Goal: Task Accomplishment & Management: Use online tool/utility

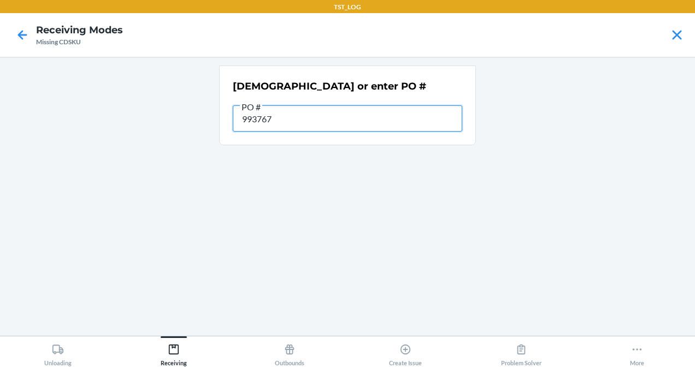
type input "9937676"
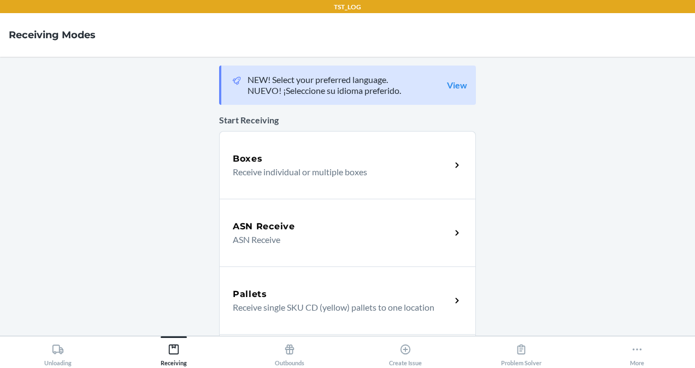
click at [269, 210] on div "ASN Receive ASN Receive" at bounding box center [347, 233] width 257 height 68
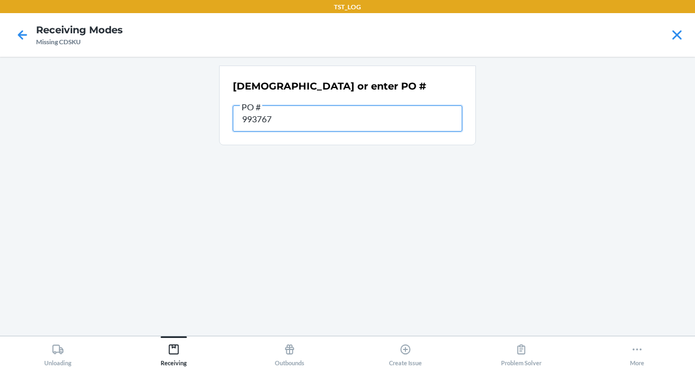
type input "9937676"
type input "9937677"
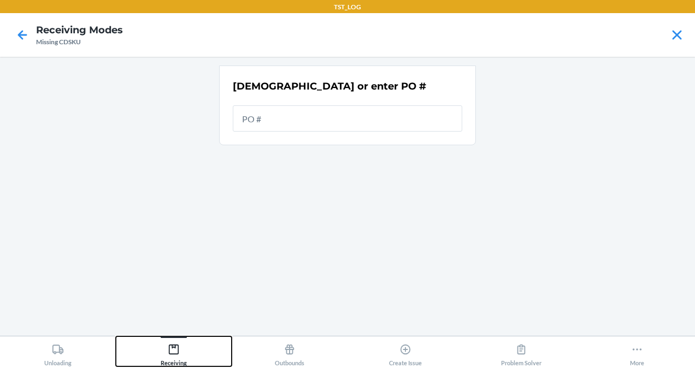
click at [160, 351] on button "Receiving" at bounding box center [174, 352] width 116 height 30
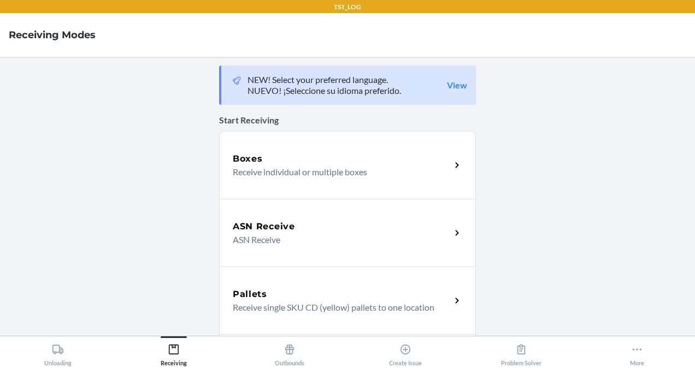
click at [273, 162] on div "Boxes" at bounding box center [342, 158] width 218 height 13
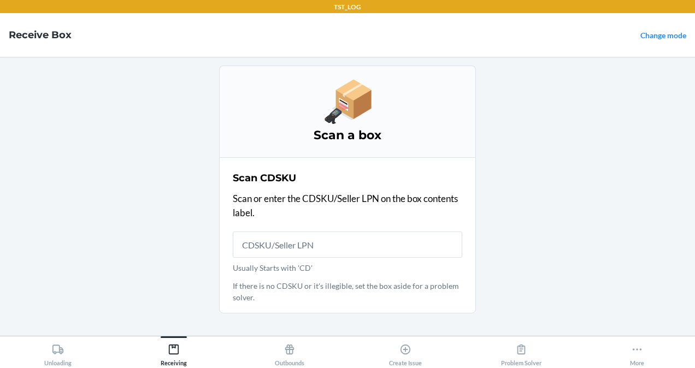
click at [308, 249] on input "Usually Starts with 'CD'" at bounding box center [348, 245] width 230 height 26
type input "DK107214-01"
click at [637, 352] on icon at bounding box center [637, 350] width 12 height 12
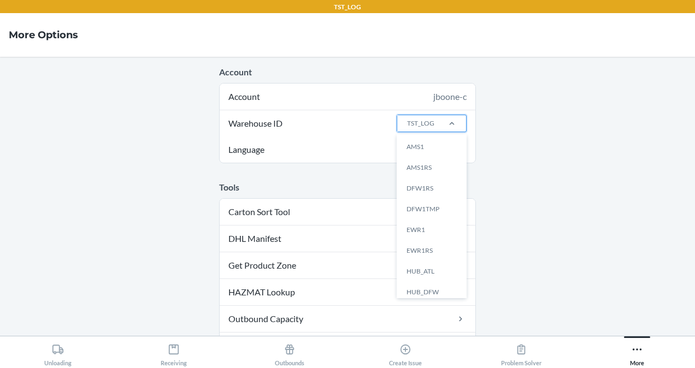
click at [431, 127] on div "TST_LOG" at bounding box center [417, 123] width 40 height 16
click at [407, 127] on input "Warehouse ID option AMS1 focused, 1 of 25. 25 results available. Use Up and Dow…" at bounding box center [406, 124] width 1 height 10
click at [436, 210] on div "DFW1TMP" at bounding box center [434, 209] width 59 height 21
click at [407, 128] on input "Warehouse ID option DFW1TMP focused, 4 of 25. 25 results available. Use Up and …" at bounding box center [406, 124] width 1 height 10
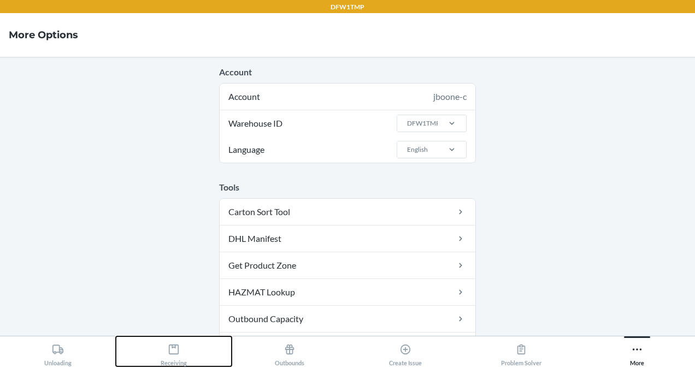
click at [176, 348] on icon at bounding box center [174, 350] width 12 height 12
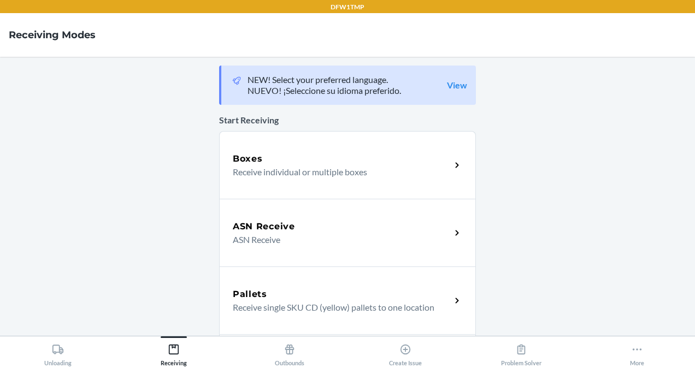
click at [295, 226] on div "ASN Receive" at bounding box center [342, 226] width 218 height 13
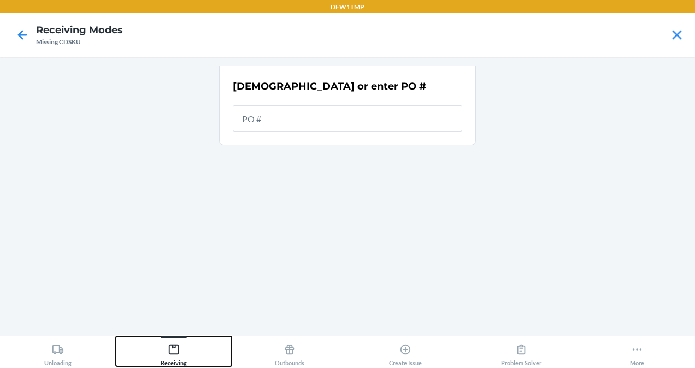
click at [168, 352] on icon at bounding box center [174, 350] width 12 height 12
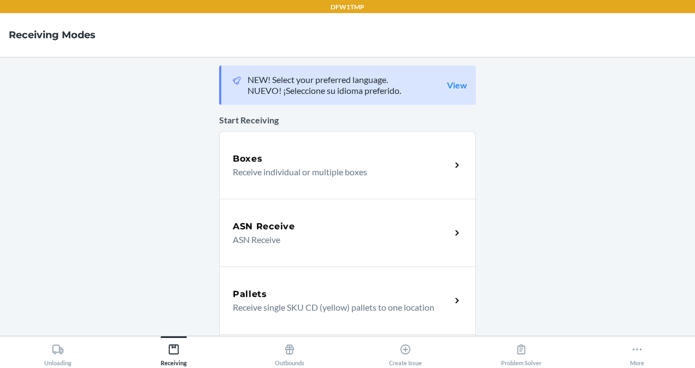
click at [293, 166] on p "Receive individual or multiple boxes" at bounding box center [337, 172] width 209 height 13
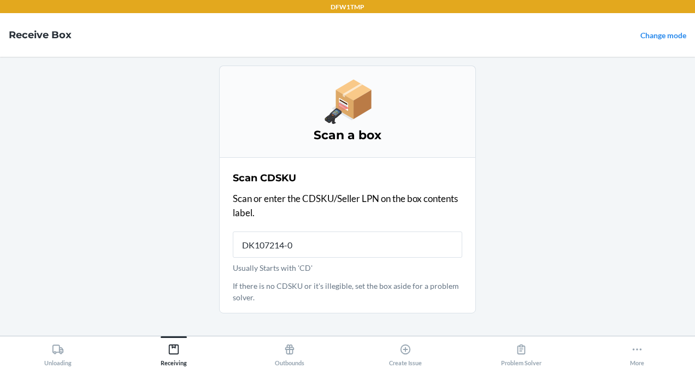
type input "DK107214-01"
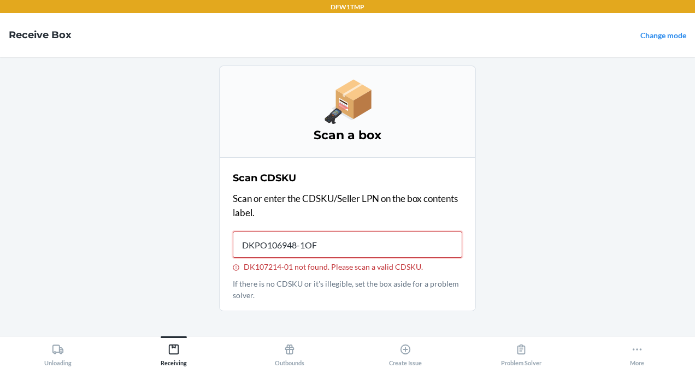
type input "DKPO106948-1OF8"
type input "DKPO106948"
click at [173, 350] on icon at bounding box center [174, 350] width 12 height 12
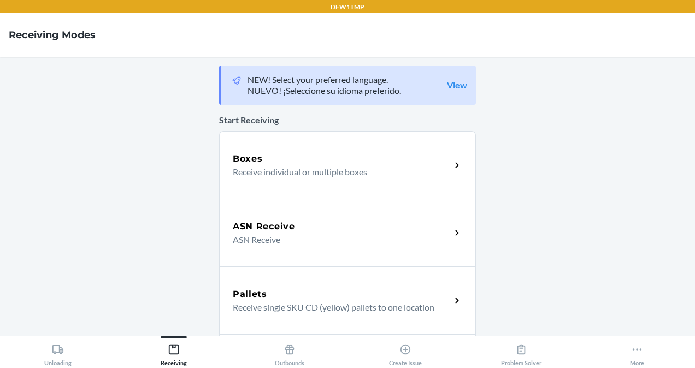
click at [304, 222] on div "ASN Receive" at bounding box center [342, 226] width 218 height 13
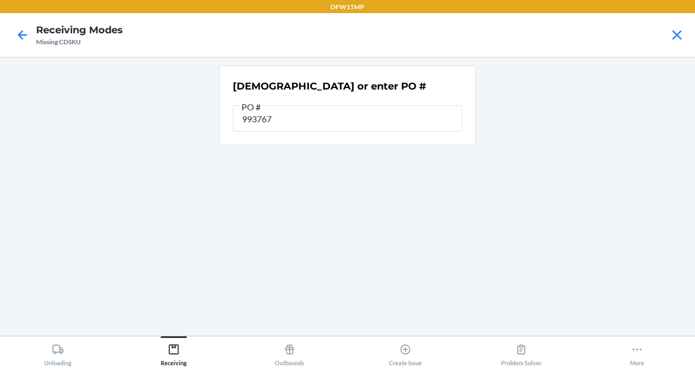
type input "9937676"
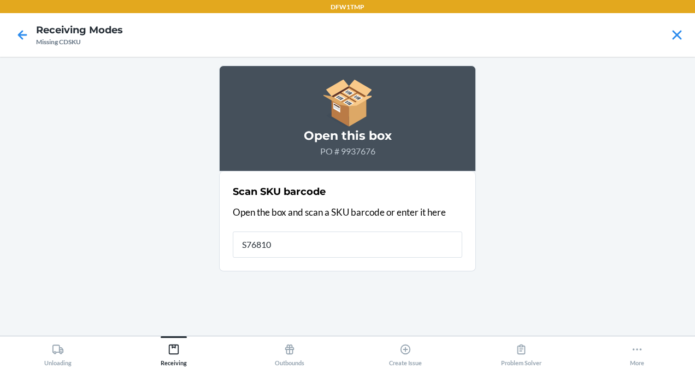
type input "S768109"
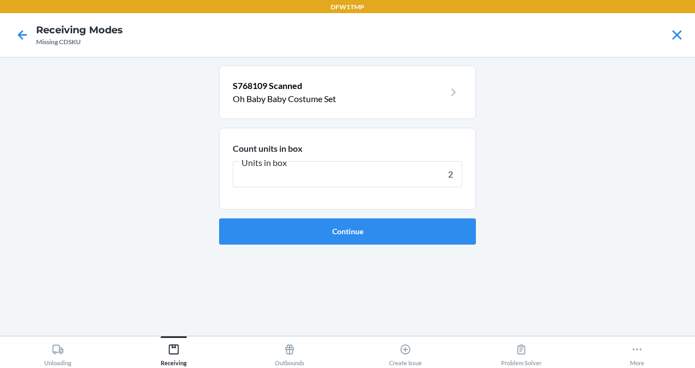
type input "28"
click button "Continue" at bounding box center [347, 232] width 257 height 26
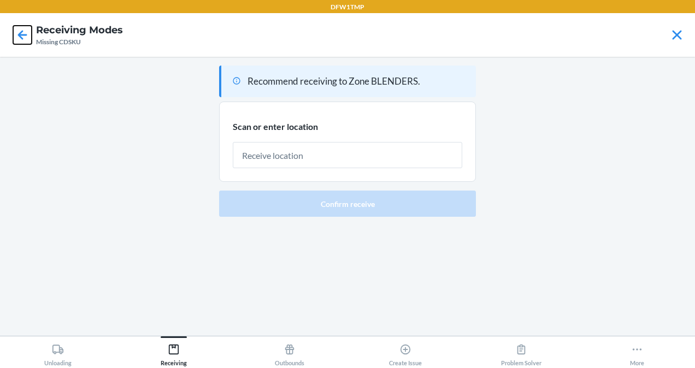
click at [25, 34] on icon at bounding box center [22, 34] width 9 height 9
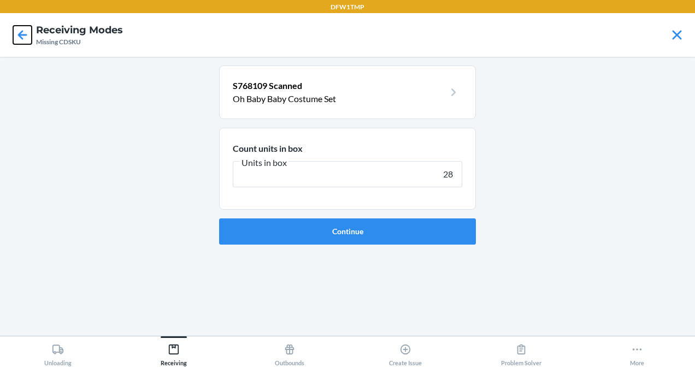
click at [25, 34] on icon at bounding box center [22, 34] width 9 height 9
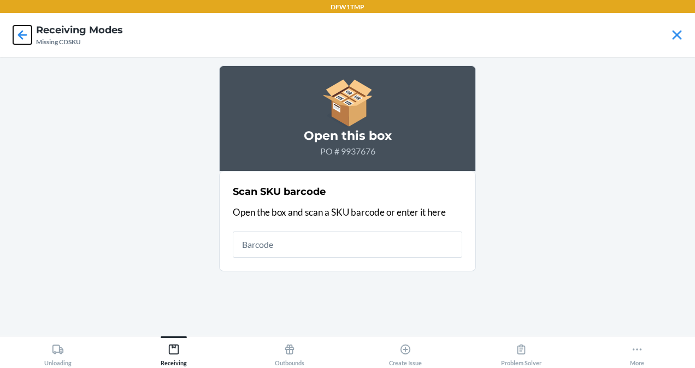
click at [25, 34] on icon at bounding box center [22, 34] width 9 height 9
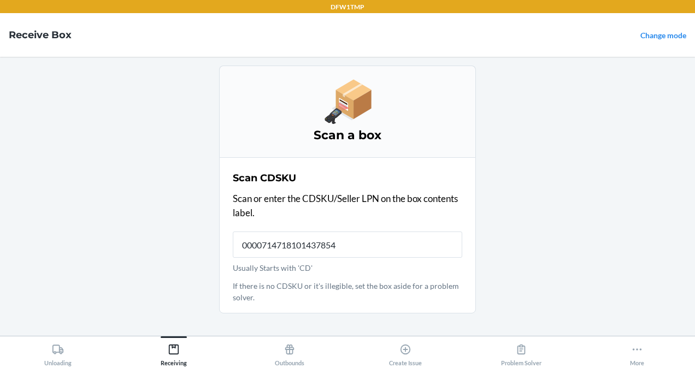
type input "00007147181014378541"
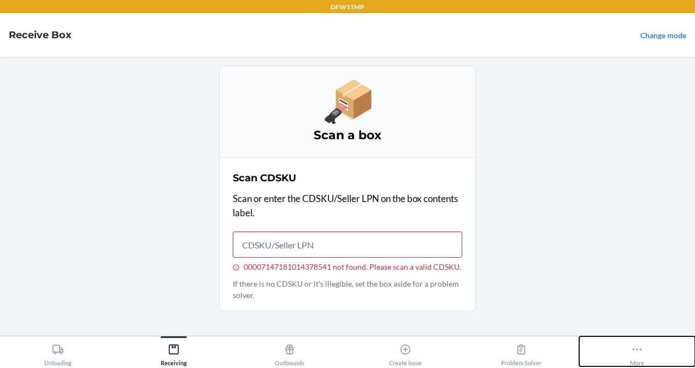
click at [641, 362] on div "More" at bounding box center [637, 352] width 14 height 27
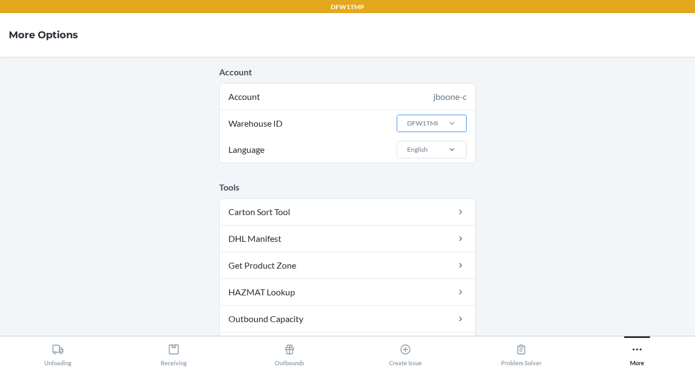
click at [438, 126] on div at bounding box center [452, 123] width 28 height 11
click at [407, 126] on input "Warehouse ID DFW1TMP" at bounding box center [406, 124] width 1 height 10
click at [531, 145] on main "Account Account jboone-c Warehouse ID DFW1TMP Language English Tools Carton Sor…" at bounding box center [347, 196] width 695 height 279
click at [169, 361] on div "Receiving" at bounding box center [174, 352] width 26 height 27
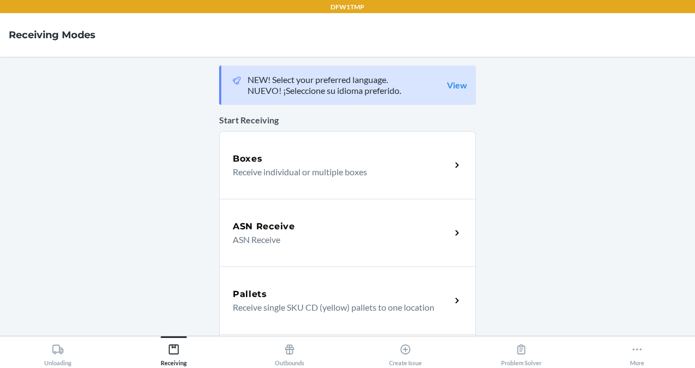
click at [295, 204] on div "ASN Receive ASN Receive" at bounding box center [347, 233] width 257 height 68
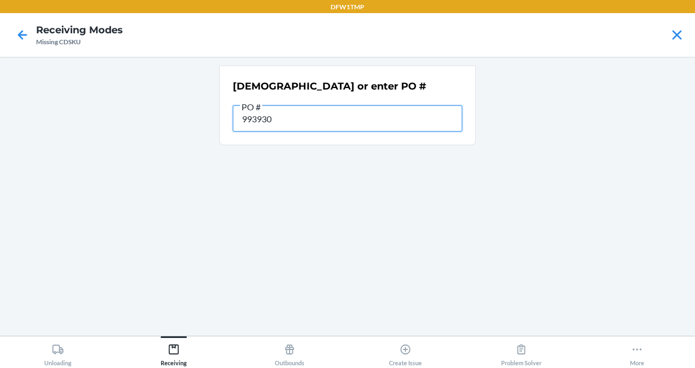
type input "9939303"
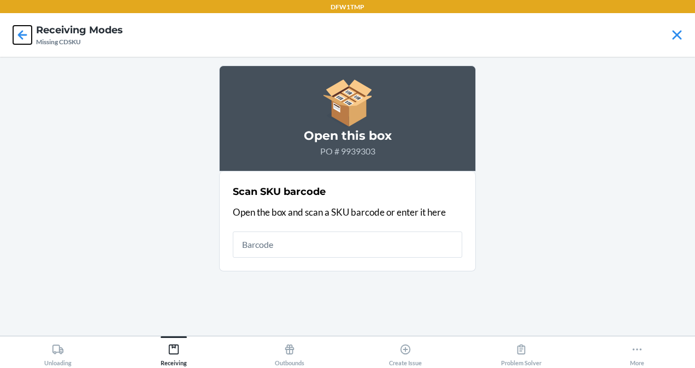
click at [22, 36] on icon at bounding box center [22, 35] width 19 height 19
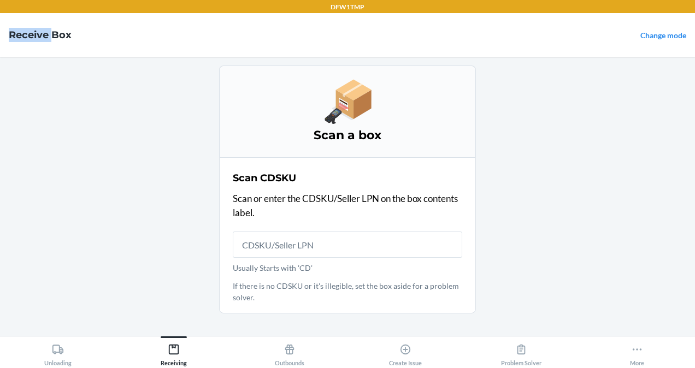
click at [22, 36] on h4 "Receive Box" at bounding box center [40, 35] width 63 height 14
drag, startPoint x: 22, startPoint y: 36, endPoint x: 116, endPoint y: 142, distance: 141.3
click at [116, 142] on main "Scan a box Scan CDSKU Scan or enter the CDSKU/Seller LPN on the box contents la…" at bounding box center [347, 196] width 695 height 279
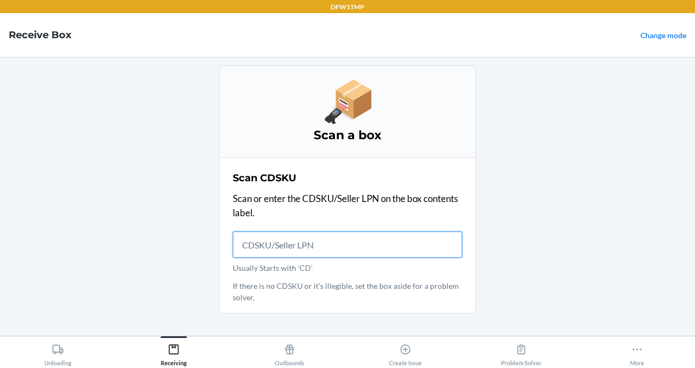
click at [287, 244] on input "Usually Starts with 'CD'" at bounding box center [348, 245] width 230 height 26
click at [286, 248] on input "Usually Starts with 'CD'" at bounding box center [348, 245] width 230 height 26
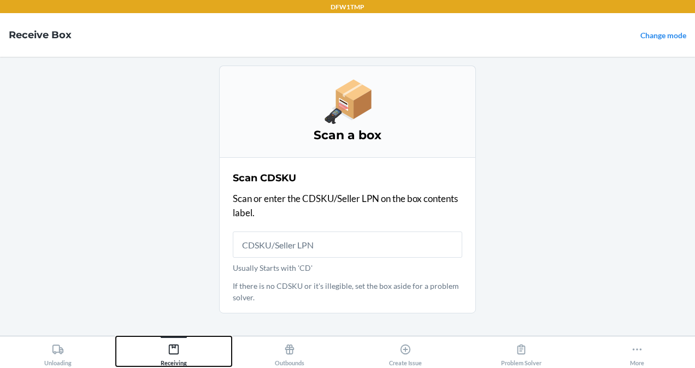
drag, startPoint x: 286, startPoint y: 248, endPoint x: 170, endPoint y: 350, distance: 154.4
click at [170, 350] on icon at bounding box center [174, 350] width 12 height 12
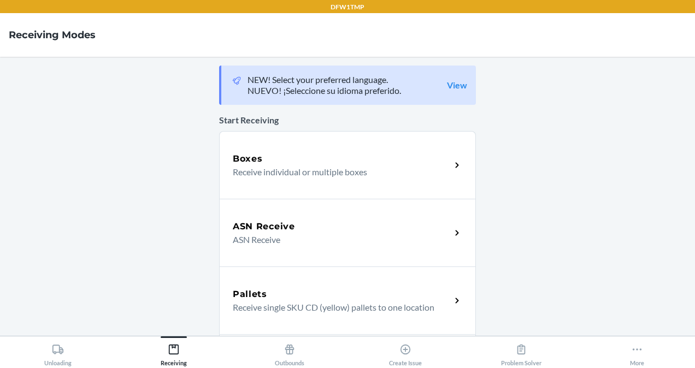
click at [254, 230] on h5 "ASN Receive" at bounding box center [264, 226] width 62 height 13
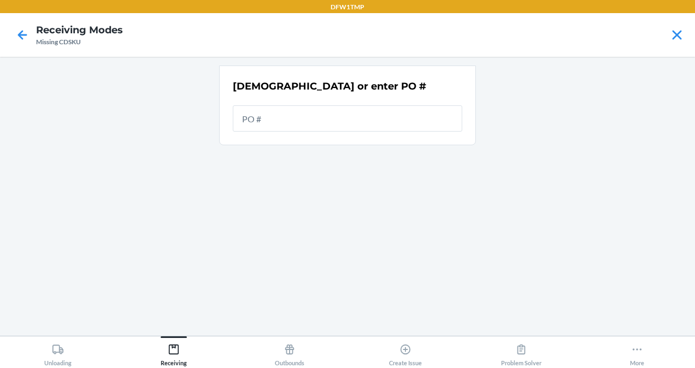
click at [263, 117] on input "text" at bounding box center [348, 118] width 230 height 26
click at [263, 121] on input "text" at bounding box center [348, 118] width 230 height 26
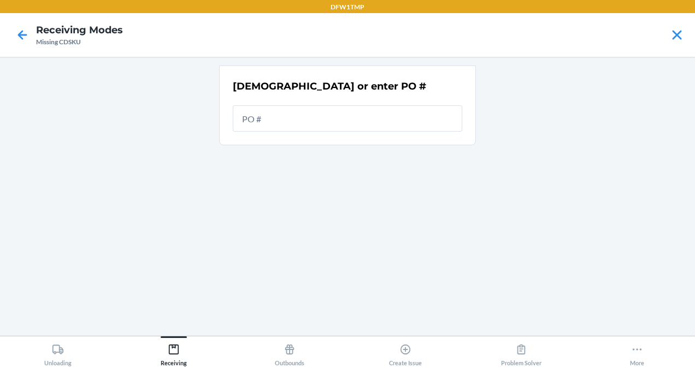
click at [263, 121] on input "text" at bounding box center [348, 118] width 230 height 26
click at [263, 106] on input "text" at bounding box center [348, 118] width 230 height 26
click at [263, 116] on input "text" at bounding box center [348, 118] width 230 height 26
drag, startPoint x: 263, startPoint y: 116, endPoint x: 267, endPoint y: 106, distance: 10.4
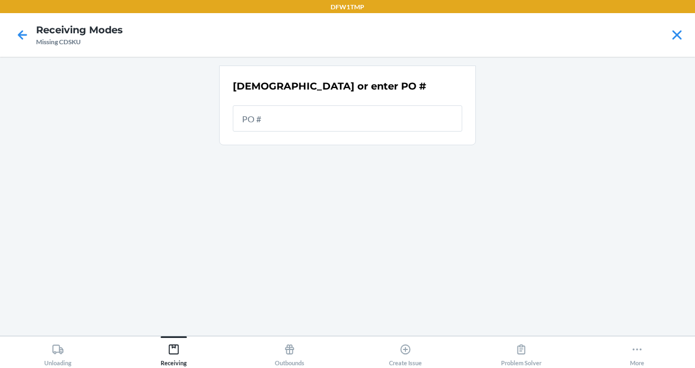
click at [267, 106] on input "text" at bounding box center [348, 118] width 230 height 26
click at [266, 118] on input "text" at bounding box center [348, 118] width 230 height 26
click at [264, 119] on input "text" at bounding box center [348, 118] width 230 height 26
drag, startPoint x: 264, startPoint y: 119, endPoint x: 274, endPoint y: 123, distance: 10.6
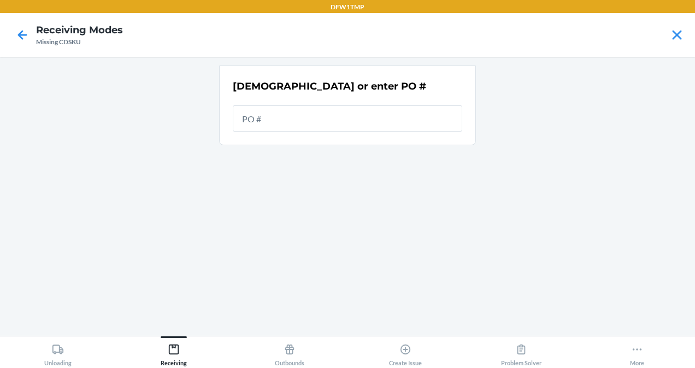
click at [274, 123] on input "text" at bounding box center [348, 118] width 230 height 26
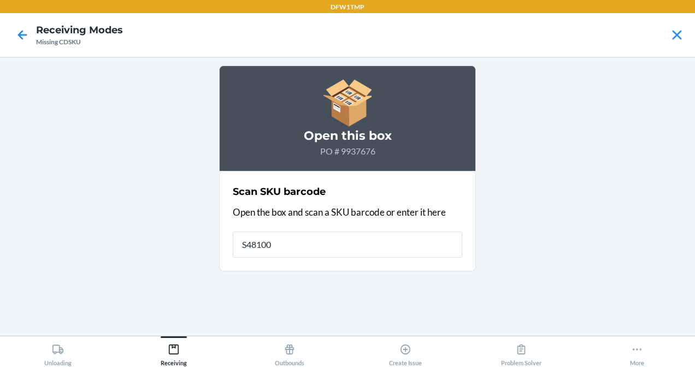
type input "S481006"
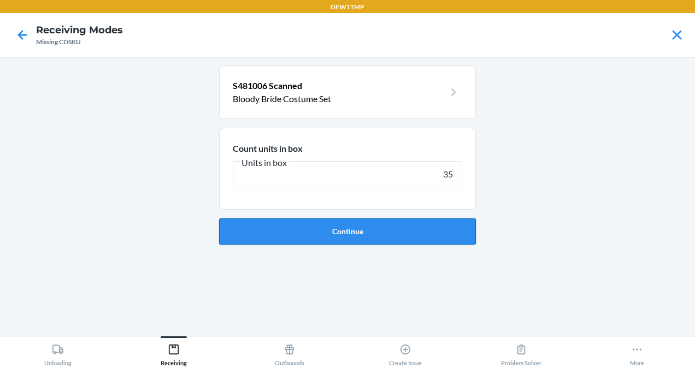
type input "35"
click at [372, 231] on button "Continue" at bounding box center [347, 232] width 257 height 26
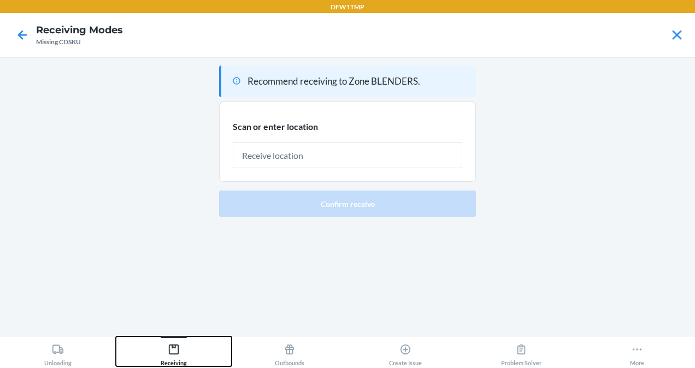
click at [174, 362] on div "Receiving" at bounding box center [174, 352] width 26 height 27
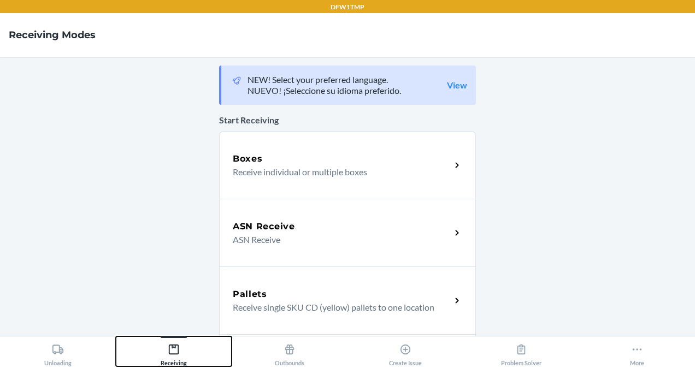
click at [214, 350] on button "Receiving" at bounding box center [174, 352] width 116 height 30
click at [289, 237] on p "ASN Receive" at bounding box center [337, 239] width 209 height 13
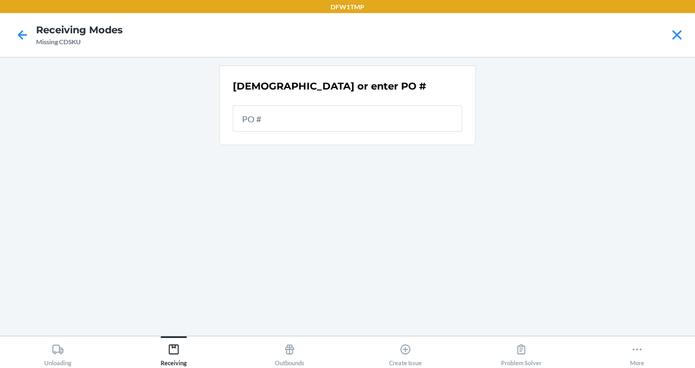
click at [296, 119] on input "text" at bounding box center [348, 118] width 230 height 26
click at [294, 138] on section "[DEMOGRAPHIC_DATA] or enter PO #" at bounding box center [347, 106] width 257 height 80
drag, startPoint x: 294, startPoint y: 138, endPoint x: 252, endPoint y: 150, distance: 43.1
click at [252, 150] on div "[DEMOGRAPHIC_DATA] or enter PO #" at bounding box center [347, 197] width 257 height 262
click at [263, 117] on input "text" at bounding box center [348, 118] width 230 height 26
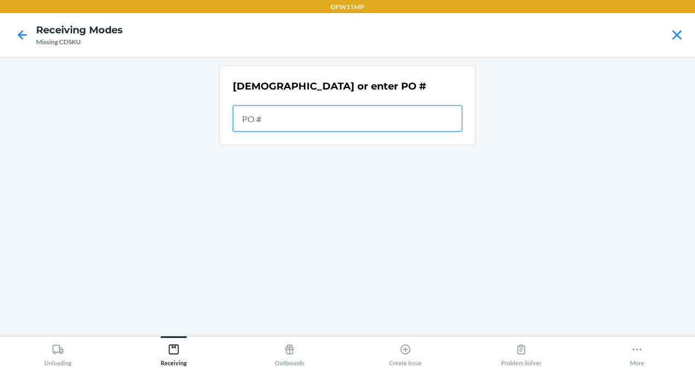
click at [263, 117] on input "text" at bounding box center [348, 118] width 230 height 26
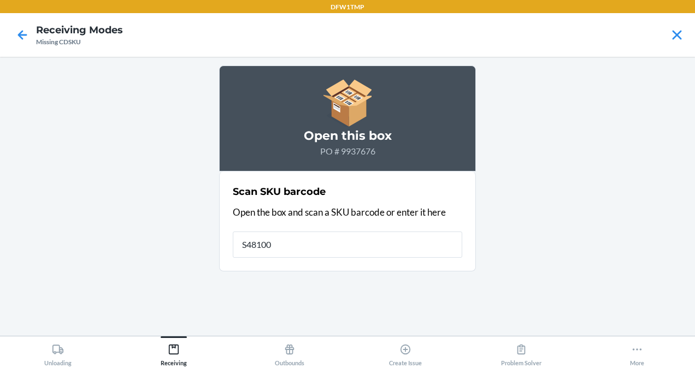
type input "S481005"
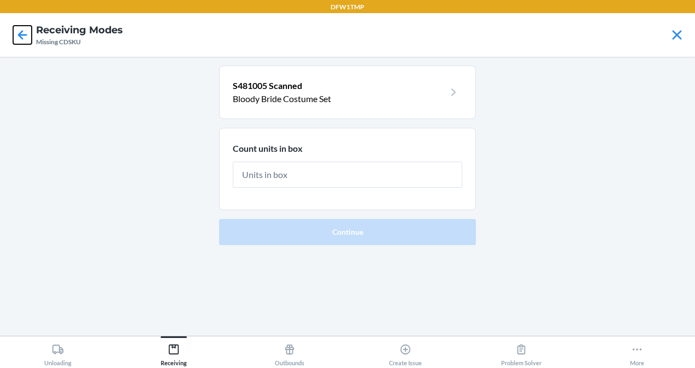
click at [23, 37] on icon at bounding box center [22, 35] width 19 height 19
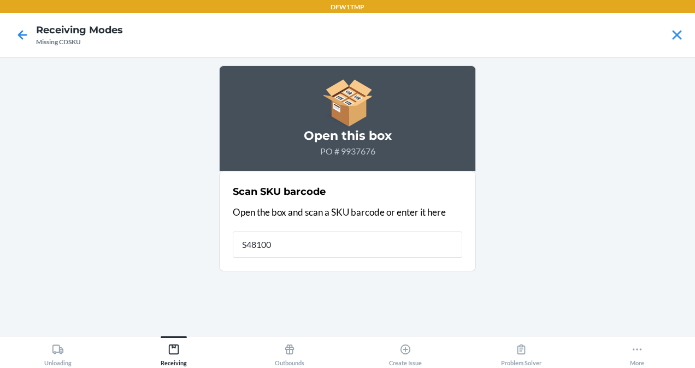
type input "S481007"
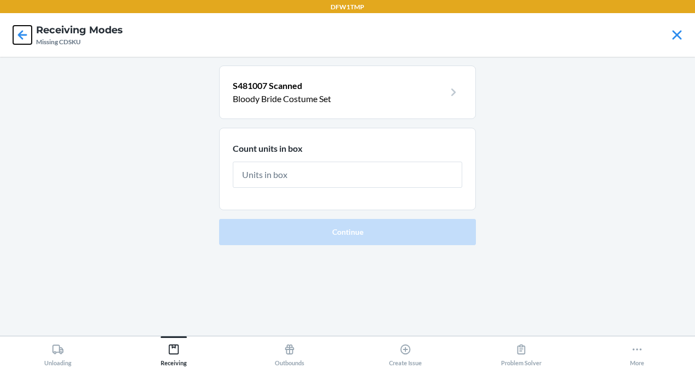
drag, startPoint x: 27, startPoint y: 39, endPoint x: 169, endPoint y: 389, distance: 377.3
click at [169, 368] on html "DFW1TMP Receiving Modes Missing CDSKU S481007 Scanned Bloody Bride Costume Set …" at bounding box center [347, 184] width 695 height 368
click at [172, 358] on div "Receiving" at bounding box center [174, 352] width 26 height 27
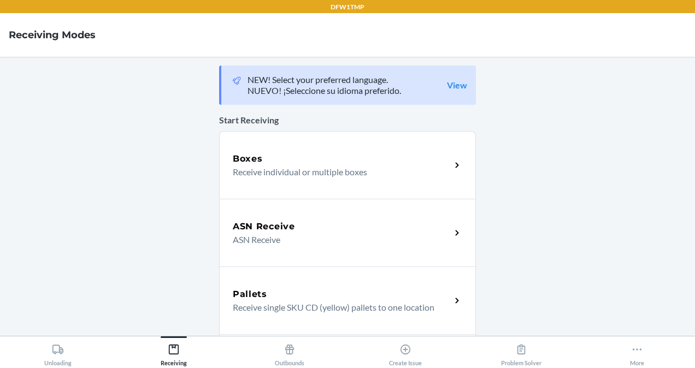
click at [263, 214] on div "ASN Receive ASN Receive" at bounding box center [347, 233] width 257 height 68
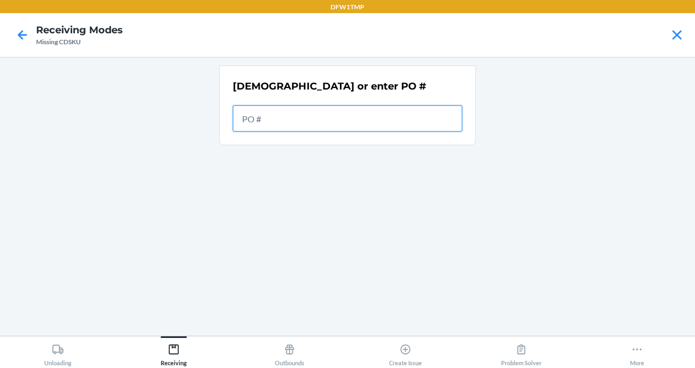
click at [289, 113] on input "text" at bounding box center [348, 118] width 230 height 26
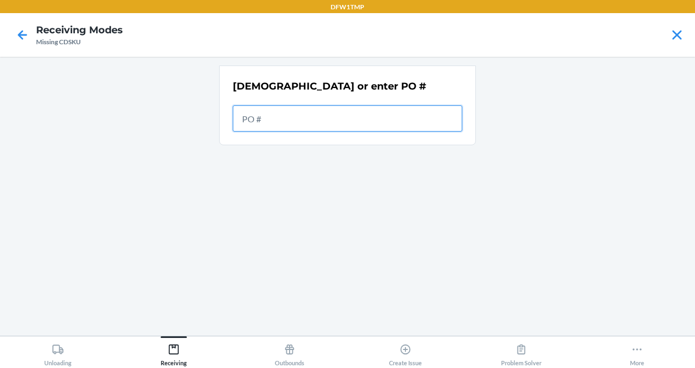
click at [289, 113] on input "text" at bounding box center [348, 118] width 230 height 26
click at [262, 121] on input "text" at bounding box center [348, 118] width 230 height 26
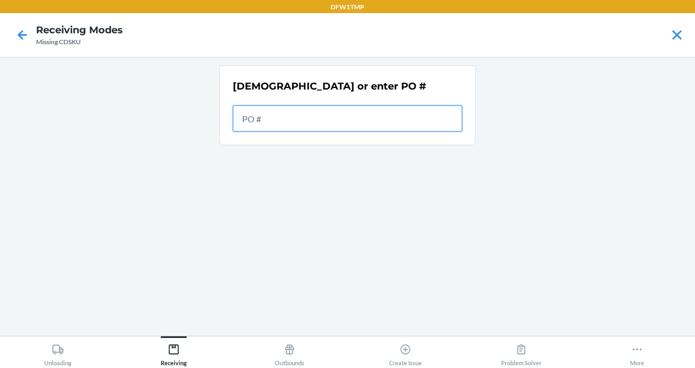
click at [262, 121] on input "text" at bounding box center [348, 118] width 230 height 26
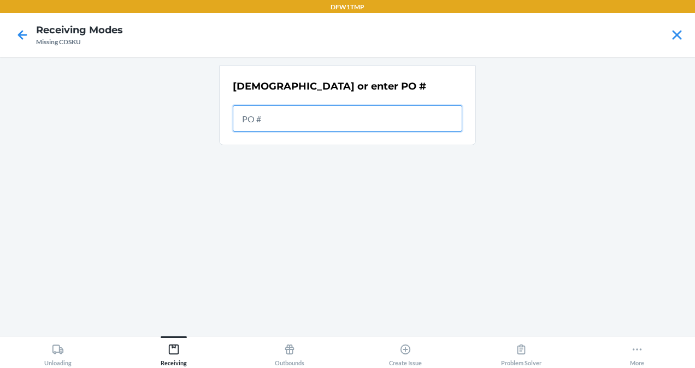
click at [262, 121] on input "text" at bounding box center [348, 118] width 230 height 26
click at [263, 122] on input "text" at bounding box center [348, 118] width 230 height 26
drag, startPoint x: 281, startPoint y: 52, endPoint x: 258, endPoint y: 154, distance: 104.2
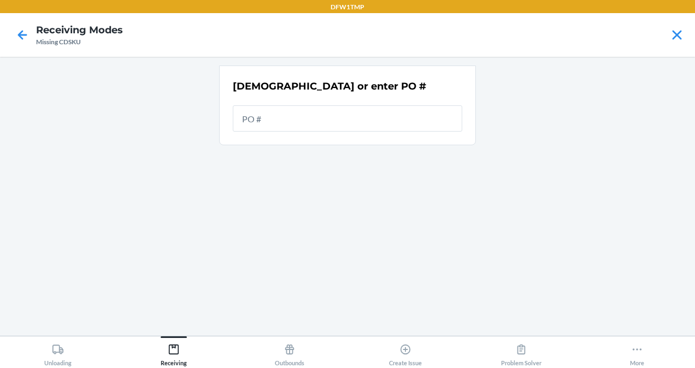
click at [258, 154] on div "[DEMOGRAPHIC_DATA] or enter PO #" at bounding box center [347, 197] width 257 height 262
click at [291, 105] on input "text" at bounding box center [348, 118] width 230 height 26
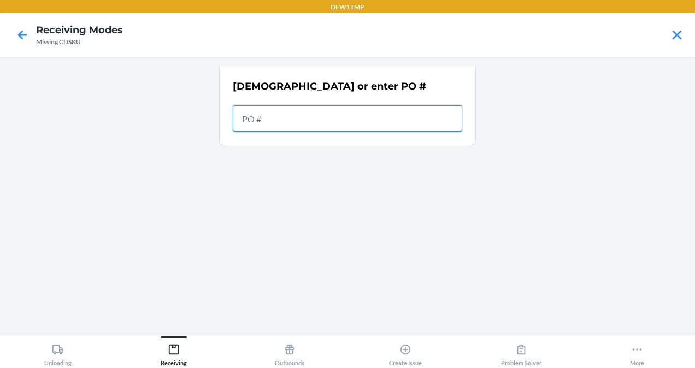
click at [291, 105] on input "text" at bounding box center [348, 118] width 230 height 26
click at [285, 124] on input "text" at bounding box center [348, 118] width 230 height 26
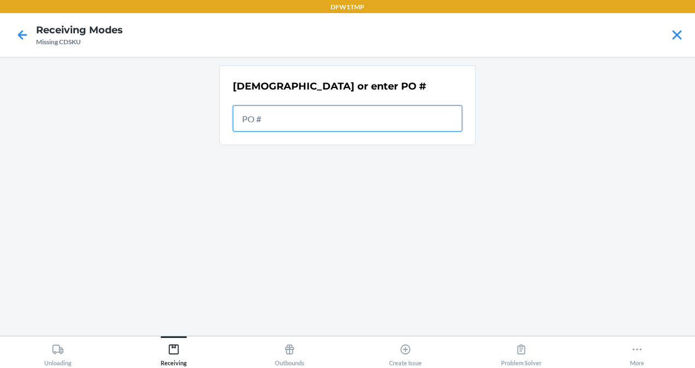
click at [285, 124] on input "text" at bounding box center [348, 118] width 230 height 26
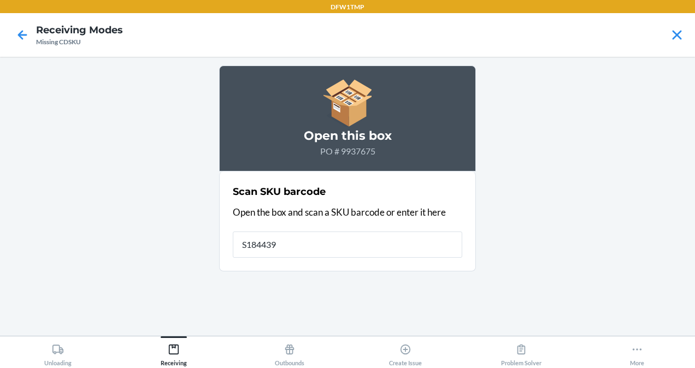
type input "S1844392"
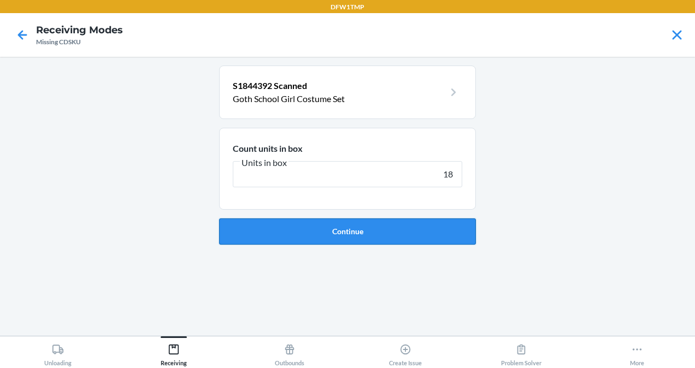
type input "18"
click at [330, 231] on button "Continue" at bounding box center [347, 232] width 257 height 26
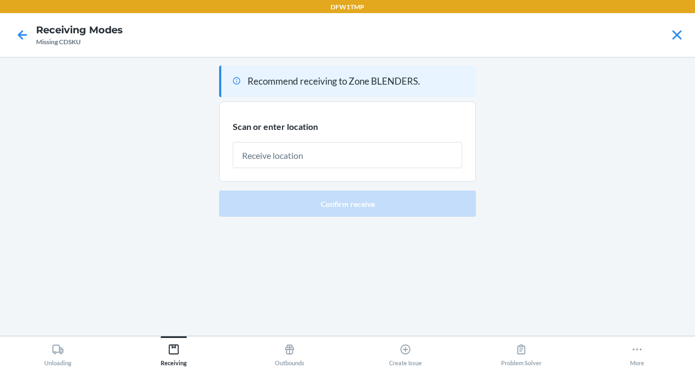
click at [21, 25] on div at bounding box center [22, 34] width 27 height 27
click at [20, 32] on icon at bounding box center [22, 35] width 19 height 19
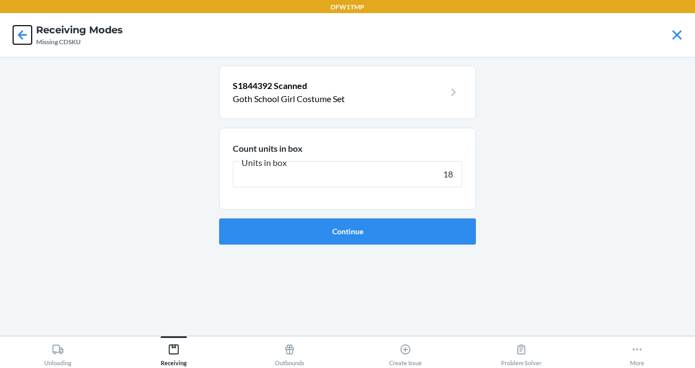
click at [20, 32] on icon at bounding box center [22, 35] width 19 height 19
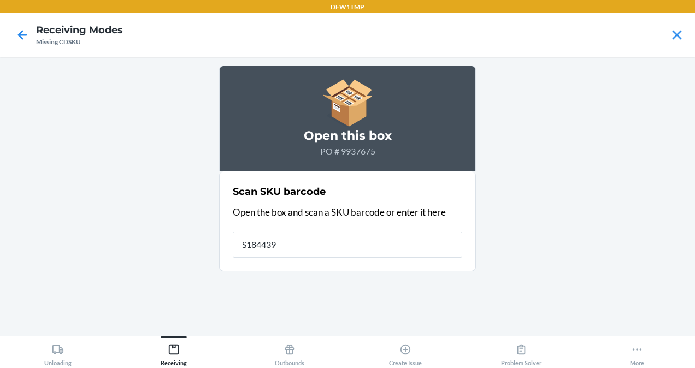
type input "S1844392"
click at [313, 245] on input "S1844392" at bounding box center [348, 245] width 230 height 26
type input "S1844393"
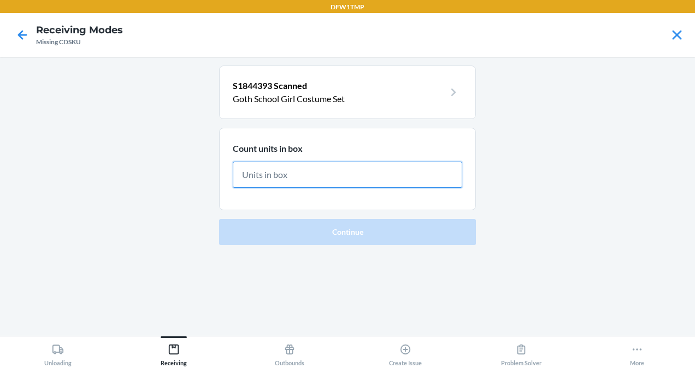
click at [292, 174] on input "text" at bounding box center [348, 175] width 230 height 26
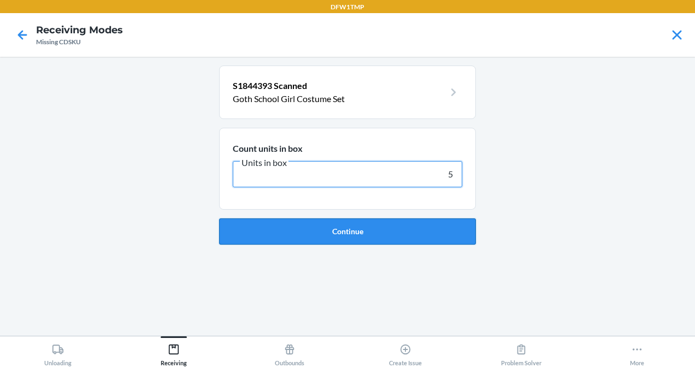
type input "5"
click at [308, 224] on button "Continue" at bounding box center [347, 232] width 257 height 26
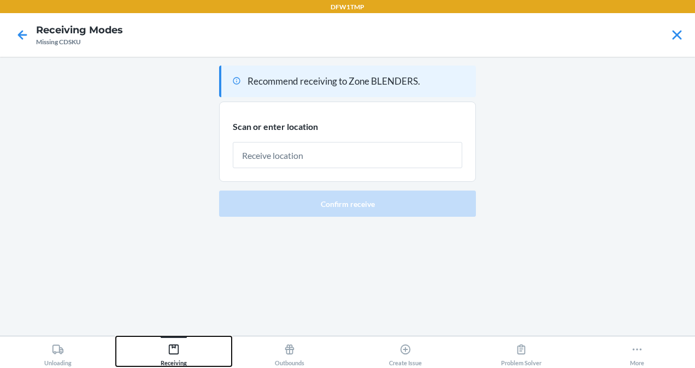
click at [180, 359] on div "Receiving" at bounding box center [174, 352] width 26 height 27
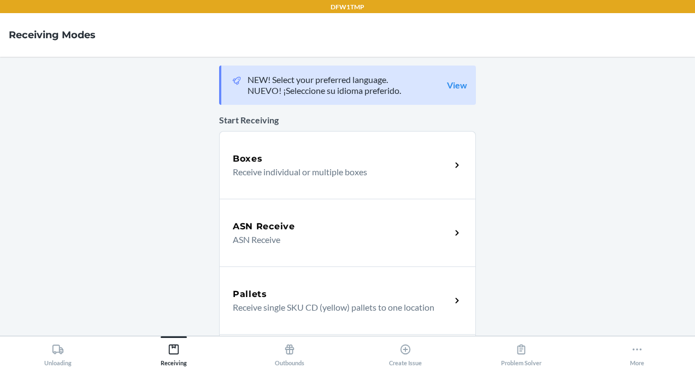
click at [268, 231] on h5 "ASN Receive" at bounding box center [264, 226] width 62 height 13
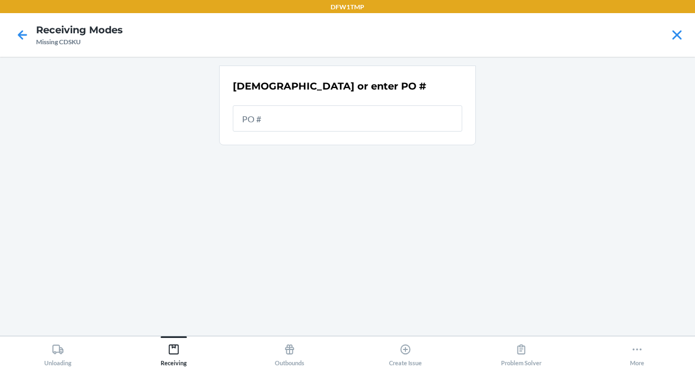
click at [291, 117] on input "text" at bounding box center [348, 118] width 230 height 26
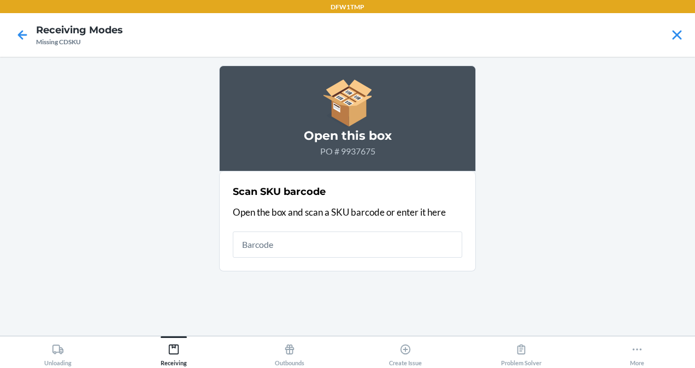
click at [327, 251] on input "text" at bounding box center [348, 245] width 230 height 26
type input "S1844395"
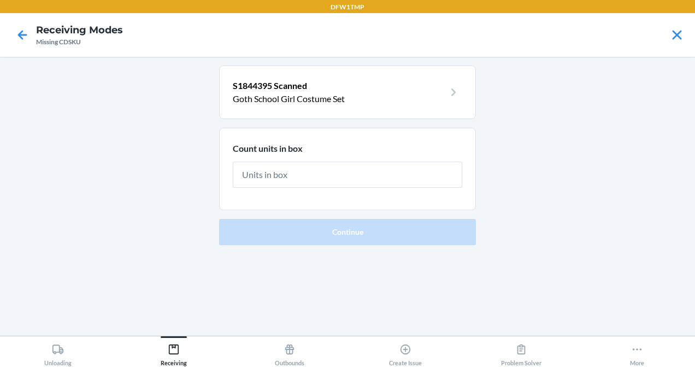
click at [290, 172] on input "text" at bounding box center [348, 175] width 230 height 26
click at [170, 368] on html "DFW1TMP Receiving Modes Missing CDSKU S1844395 Scanned Goth School Girl Costume…" at bounding box center [347, 184] width 695 height 368
click at [170, 361] on div "Receiving" at bounding box center [174, 352] width 26 height 27
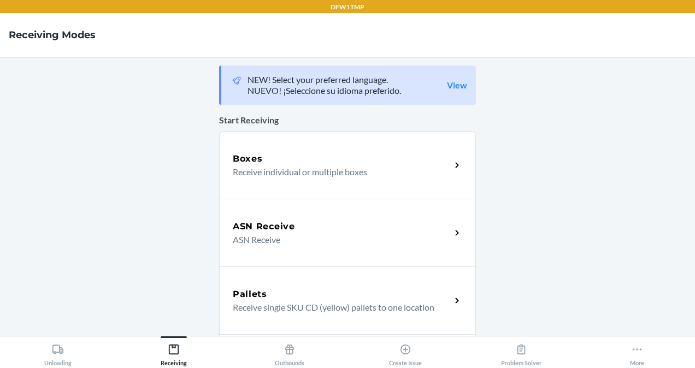
click at [241, 248] on div "ASN Receive ASN Receive" at bounding box center [347, 233] width 257 height 68
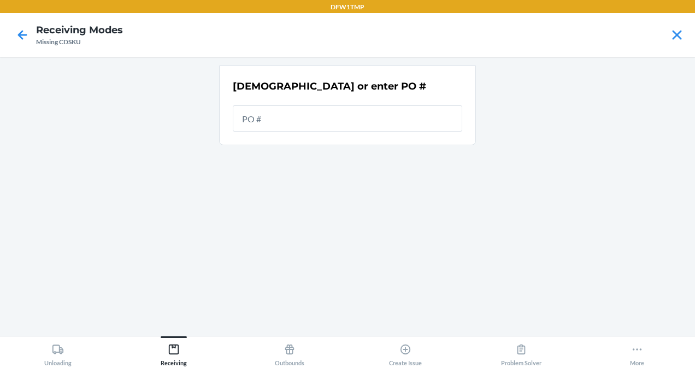
click at [280, 125] on input "text" at bounding box center [348, 118] width 230 height 26
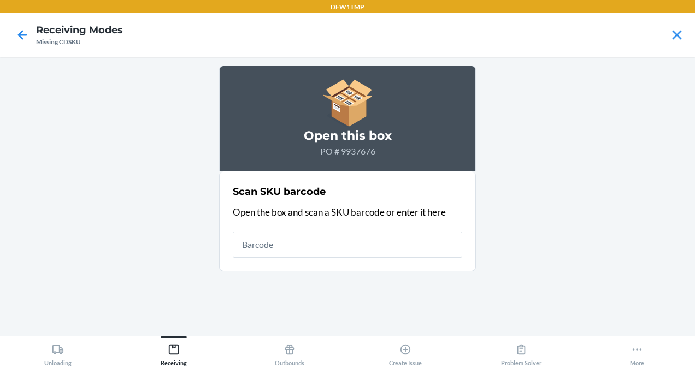
click at [278, 244] on input "text" at bounding box center [348, 245] width 230 height 26
type input "S1902372"
click at [278, 244] on input "S1902372" at bounding box center [348, 245] width 230 height 26
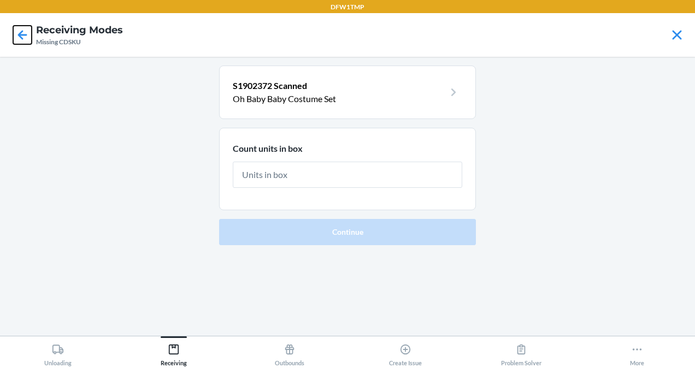
click at [21, 30] on icon at bounding box center [22, 35] width 19 height 19
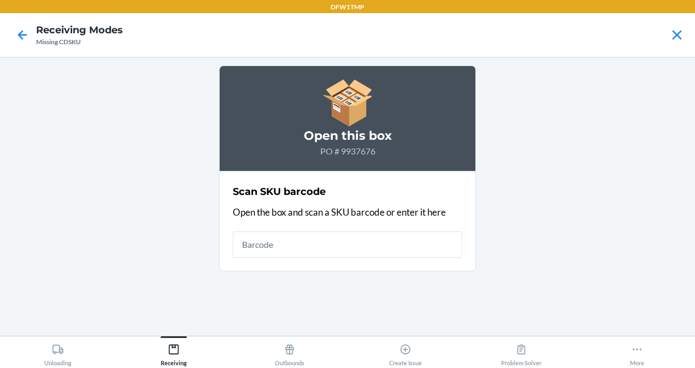
click at [244, 250] on input "text" at bounding box center [348, 245] width 230 height 26
click at [18, 40] on icon at bounding box center [22, 35] width 19 height 19
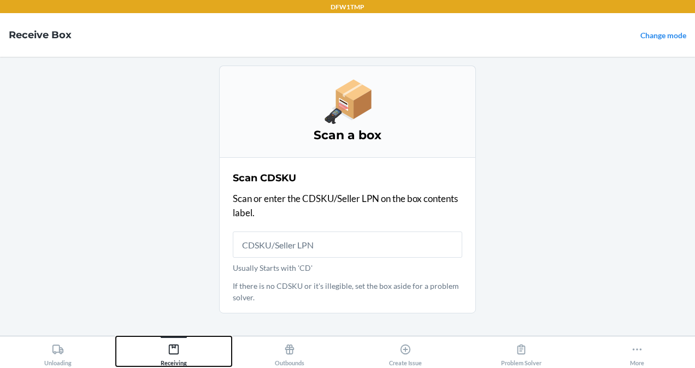
click at [167, 349] on div "Receiving" at bounding box center [174, 352] width 26 height 27
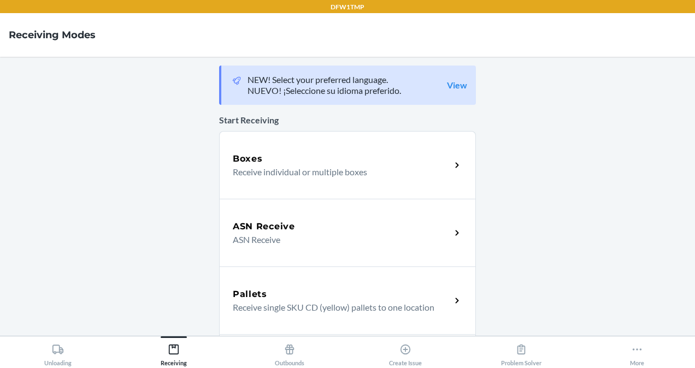
click at [257, 224] on h5 "ASN Receive" at bounding box center [264, 226] width 62 height 13
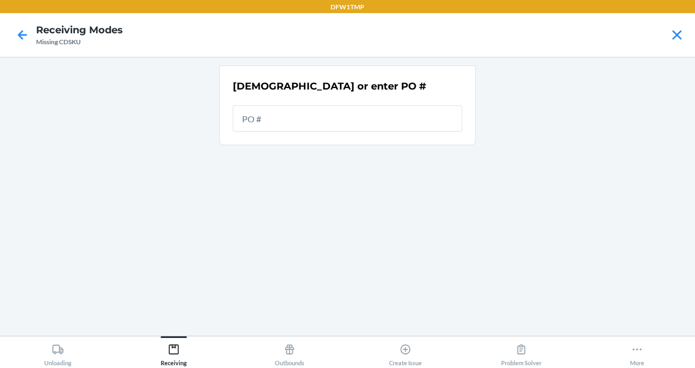
click at [278, 124] on input "text" at bounding box center [348, 118] width 230 height 26
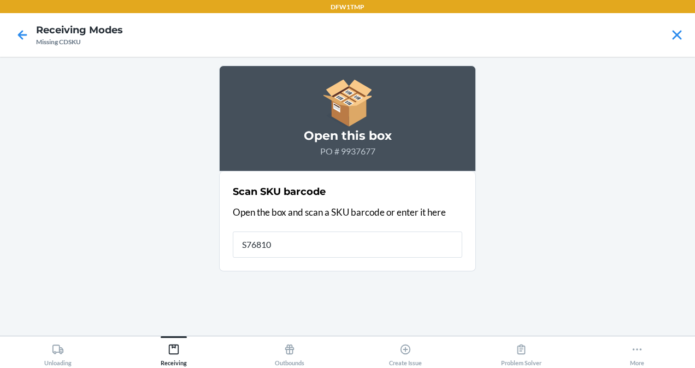
type input "S768107"
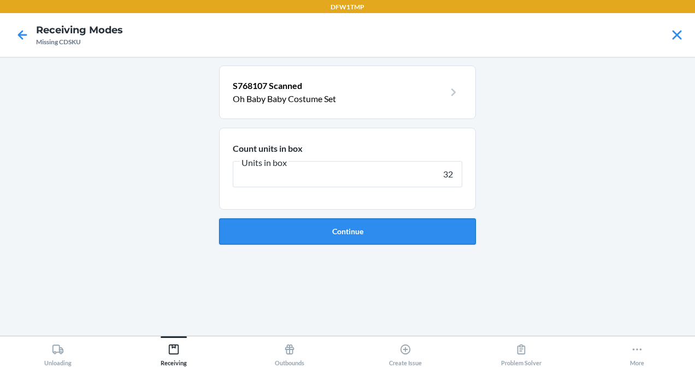
type input "32"
click at [331, 243] on button "Continue" at bounding box center [347, 232] width 257 height 26
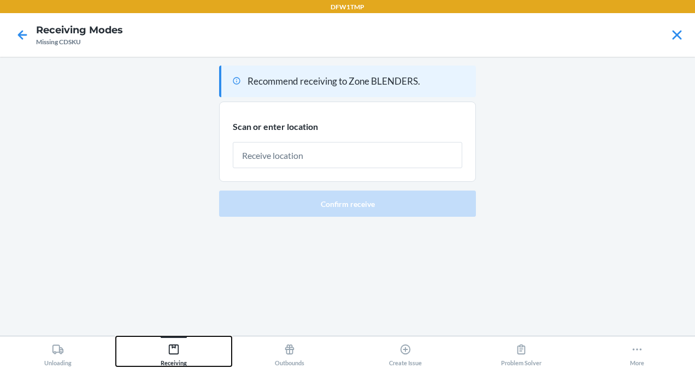
click at [170, 352] on icon at bounding box center [174, 350] width 12 height 12
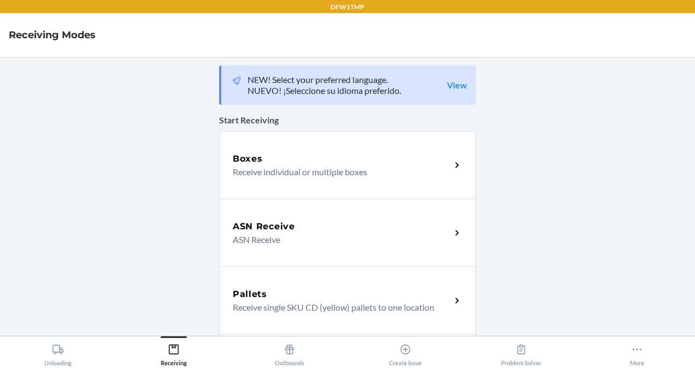
click at [225, 233] on div "ASN Receive ASN Receive" at bounding box center [347, 233] width 257 height 68
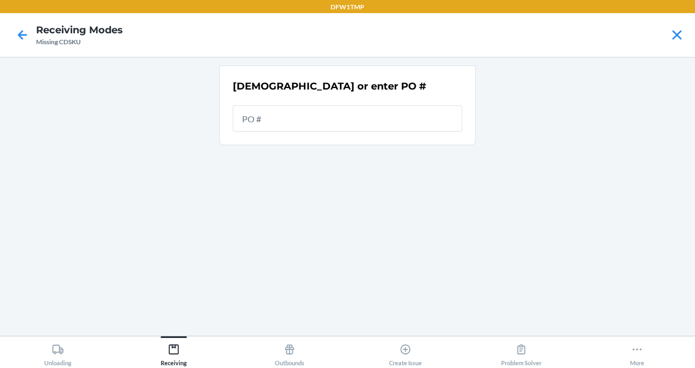
click at [270, 118] on input "text" at bounding box center [348, 118] width 230 height 26
click at [254, 93] on div "[DEMOGRAPHIC_DATA] or enter PO #" at bounding box center [348, 105] width 230 height 59
drag, startPoint x: 254, startPoint y: 93, endPoint x: 290, endPoint y: 117, distance: 44.1
click at [290, 117] on input "text" at bounding box center [348, 118] width 230 height 26
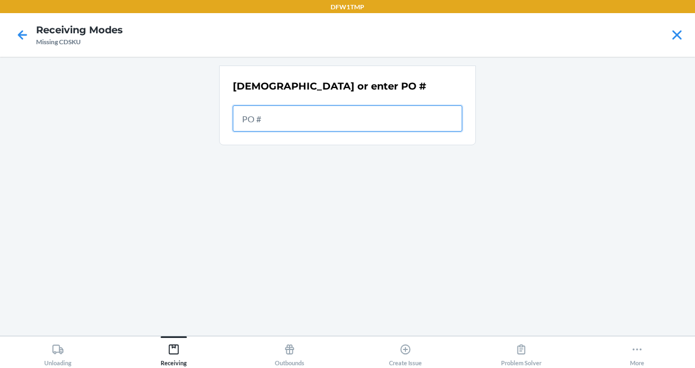
click at [290, 119] on input "text" at bounding box center [348, 118] width 230 height 26
click at [285, 122] on input "text" at bounding box center [348, 118] width 230 height 26
click at [285, 121] on input "text" at bounding box center [348, 118] width 230 height 26
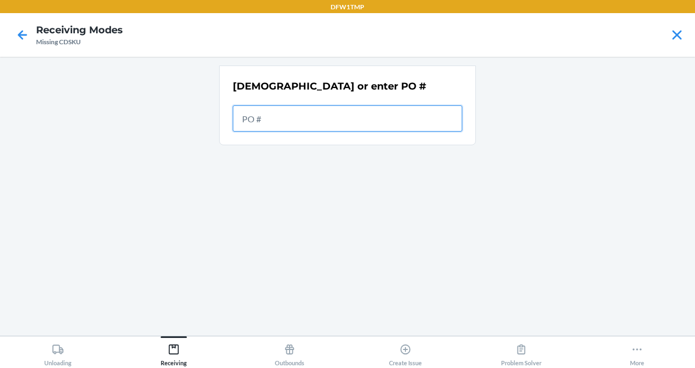
click at [285, 121] on input "text" at bounding box center [348, 118] width 230 height 26
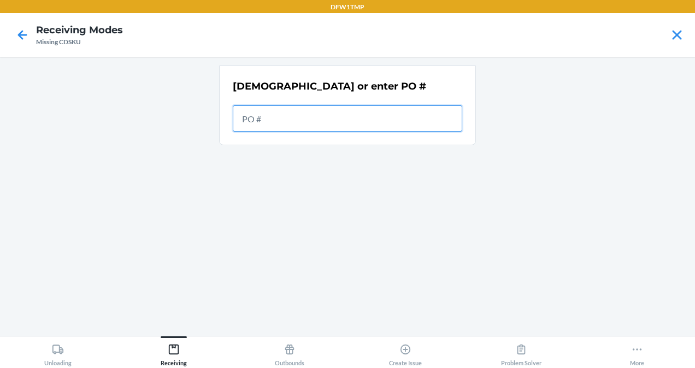
click at [285, 121] on input "text" at bounding box center [348, 118] width 230 height 26
click at [270, 117] on input "text" at bounding box center [348, 118] width 230 height 26
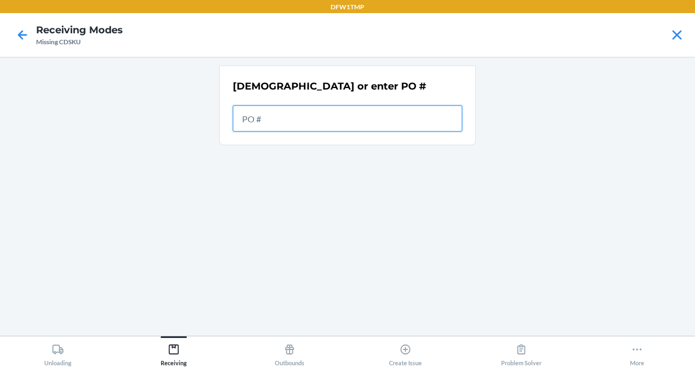
click at [270, 117] on input "text" at bounding box center [348, 118] width 230 height 26
click at [266, 117] on input "text" at bounding box center [348, 118] width 230 height 26
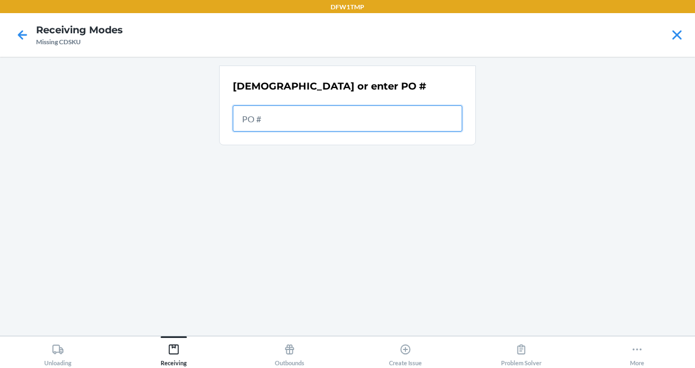
click at [266, 117] on input "text" at bounding box center [348, 118] width 230 height 26
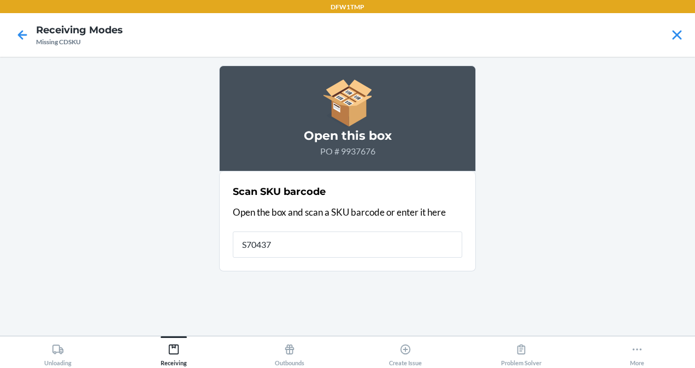
type input "S704371"
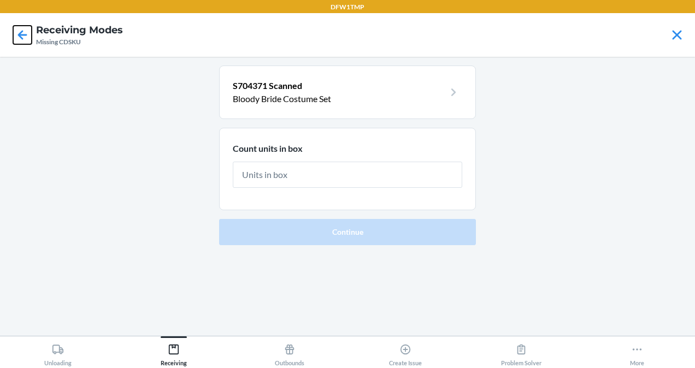
click at [20, 43] on icon at bounding box center [22, 35] width 19 height 19
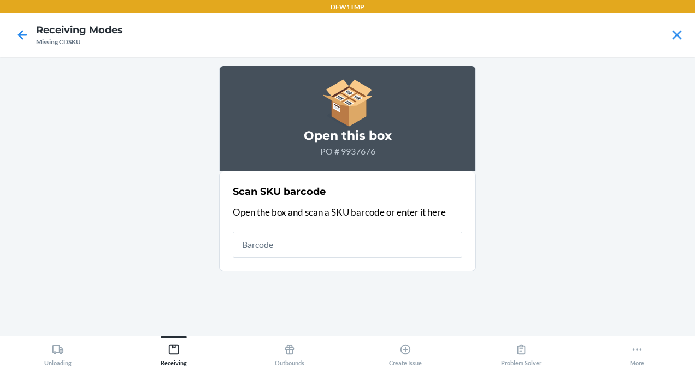
click at [281, 240] on input "text" at bounding box center [348, 245] width 230 height 26
type input "S1902363"
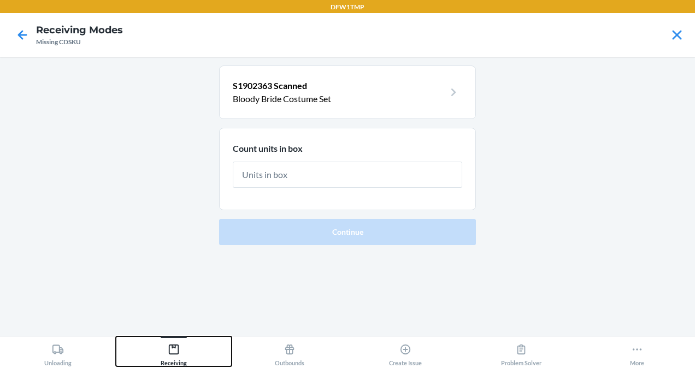
click at [160, 358] on button "Receiving" at bounding box center [174, 352] width 116 height 30
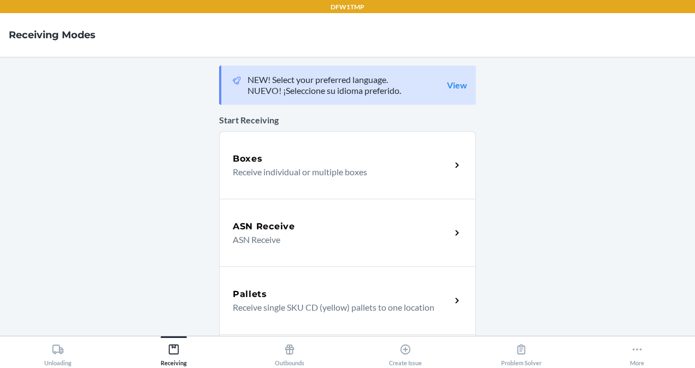
click at [233, 231] on h5 "ASN Receive" at bounding box center [264, 226] width 62 height 13
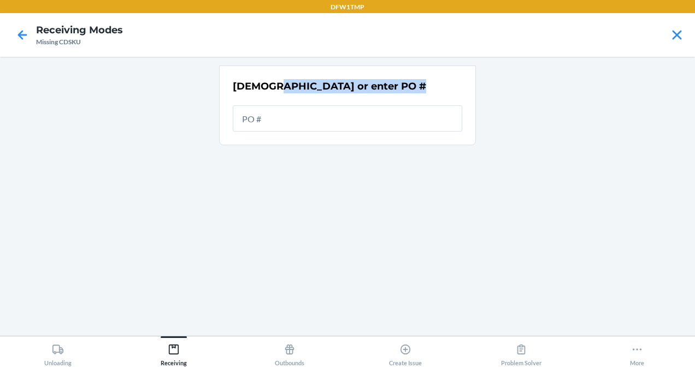
drag, startPoint x: 269, startPoint y: 96, endPoint x: 264, endPoint y: 107, distance: 11.5
click at [264, 107] on div "[DEMOGRAPHIC_DATA] or enter PO #" at bounding box center [348, 105] width 230 height 59
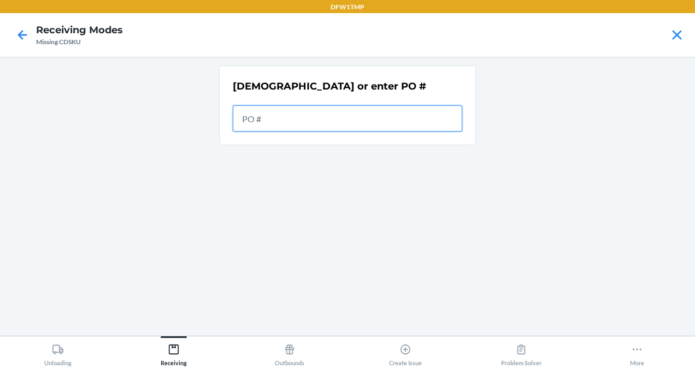
click at [264, 107] on input "text" at bounding box center [348, 118] width 230 height 26
drag, startPoint x: 264, startPoint y: 107, endPoint x: 244, endPoint y: 77, distance: 36.1
drag, startPoint x: 244, startPoint y: 77, endPoint x: 313, endPoint y: 119, distance: 81.2
click at [313, 119] on main "[DEMOGRAPHIC_DATA] or enter PO #" at bounding box center [347, 196] width 695 height 279
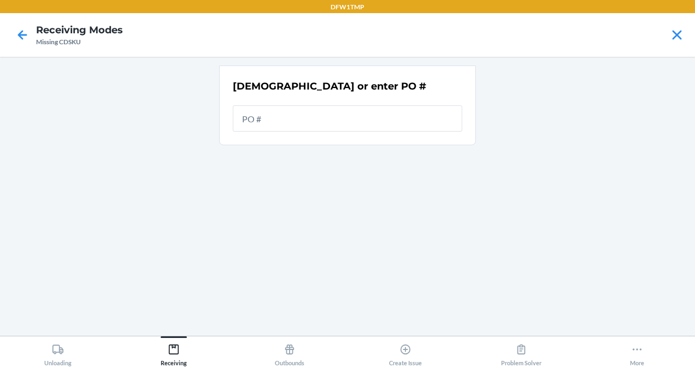
drag, startPoint x: 350, startPoint y: 179, endPoint x: 321, endPoint y: 136, distance: 52.0
click at [321, 136] on div "[DEMOGRAPHIC_DATA] or enter PO #" at bounding box center [347, 197] width 257 height 262
click at [339, 121] on input "text" at bounding box center [348, 118] width 230 height 26
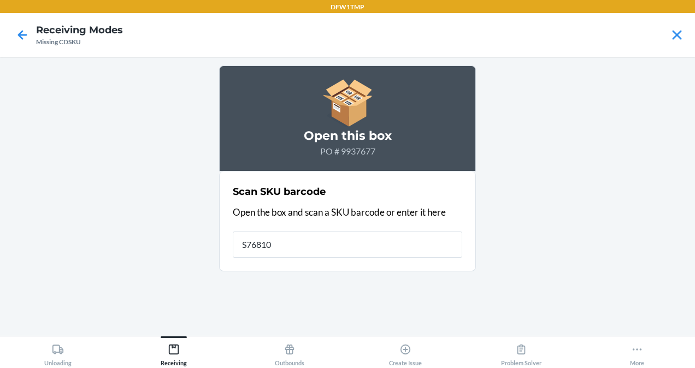
type input "S768107"
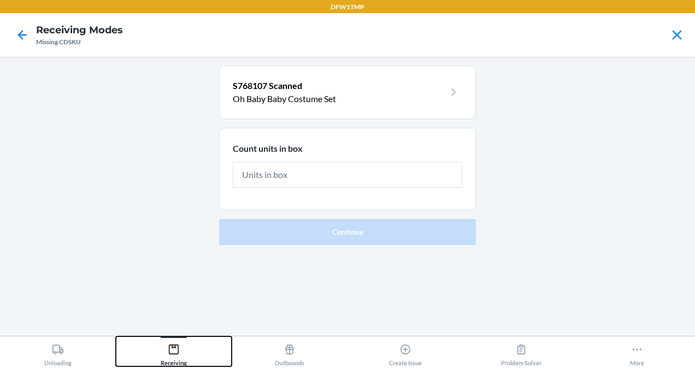
click at [177, 359] on div "Receiving" at bounding box center [174, 352] width 26 height 27
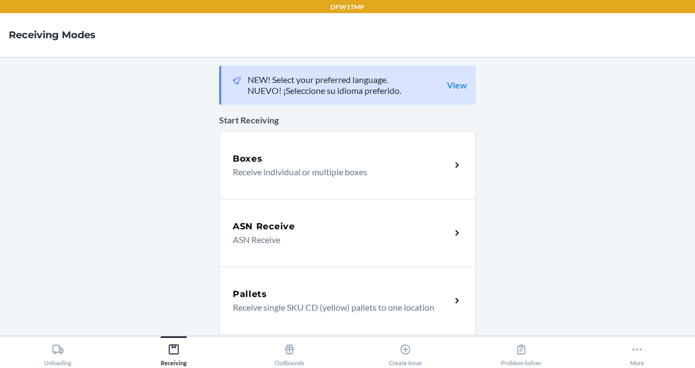
click at [236, 250] on div "ASN Receive ASN Receive" at bounding box center [347, 233] width 257 height 68
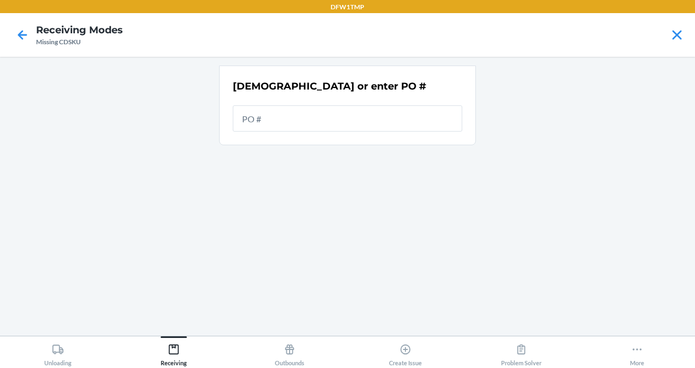
click at [287, 117] on input "text" at bounding box center [348, 118] width 230 height 26
click at [287, 120] on input "text" at bounding box center [348, 118] width 230 height 26
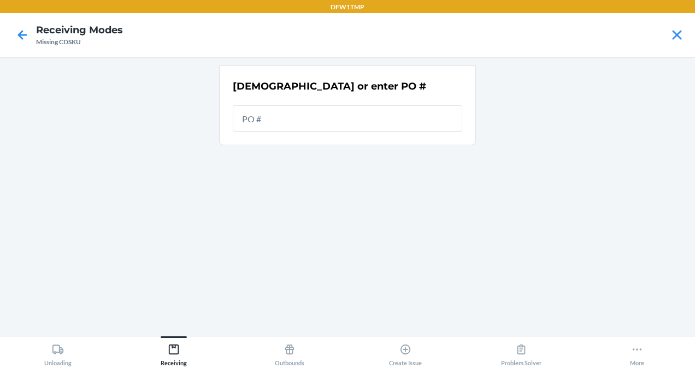
click at [287, 120] on input "text" at bounding box center [348, 118] width 230 height 26
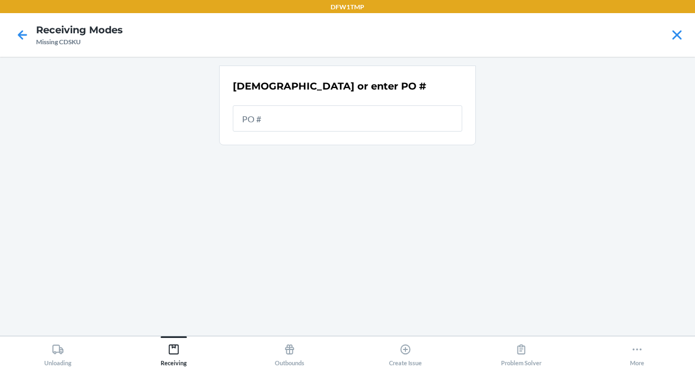
click at [287, 120] on input "text" at bounding box center [348, 118] width 230 height 26
click at [289, 119] on input "text" at bounding box center [348, 118] width 230 height 26
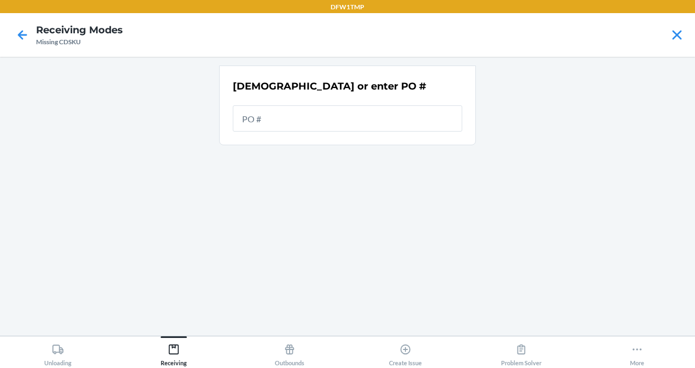
click at [289, 119] on input "text" at bounding box center [348, 118] width 230 height 26
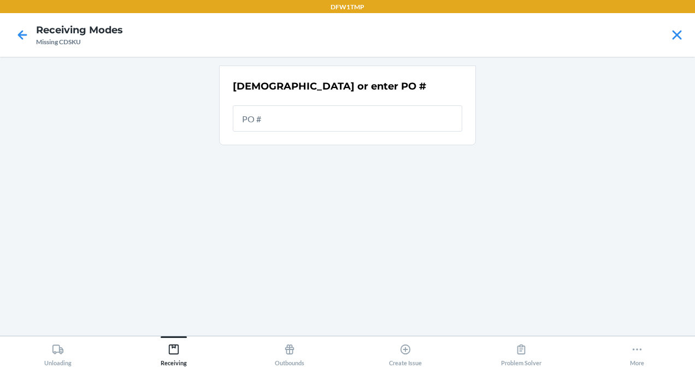
click at [289, 119] on input "text" at bounding box center [348, 118] width 230 height 26
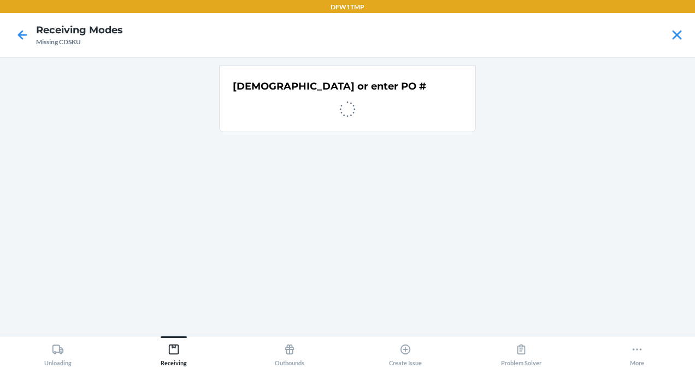
click at [337, 151] on div "[DEMOGRAPHIC_DATA] or enter PO #" at bounding box center [347, 197] width 257 height 262
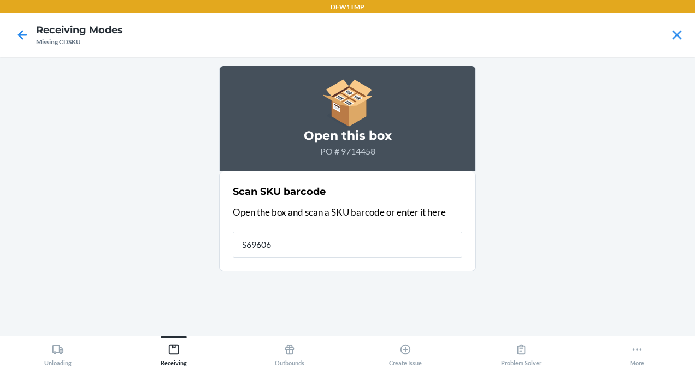
type input "S696064"
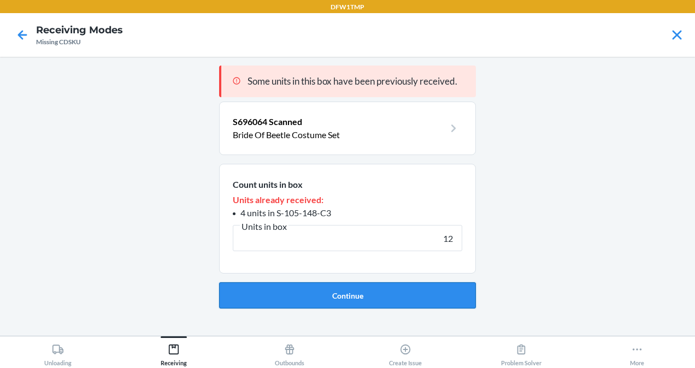
type input "12"
click at [350, 297] on button "Continue" at bounding box center [347, 296] width 257 height 26
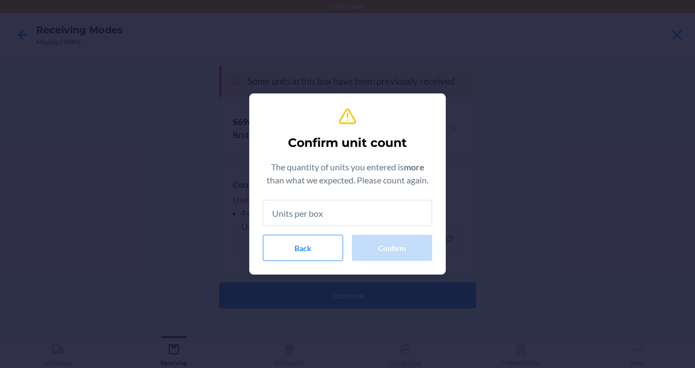
click at [338, 213] on input "text" at bounding box center [347, 213] width 169 height 26
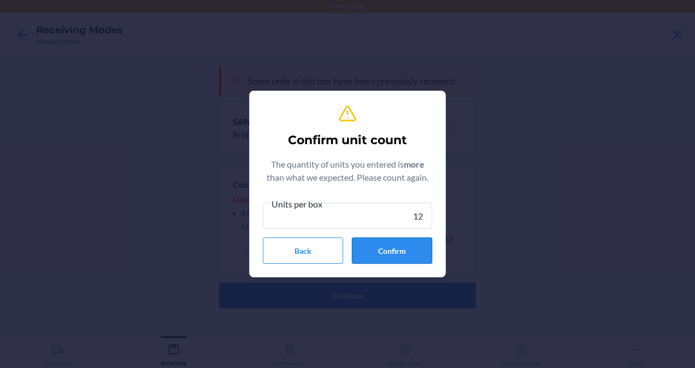
type input "12"
click at [395, 252] on button "Confirm" at bounding box center [392, 251] width 80 height 26
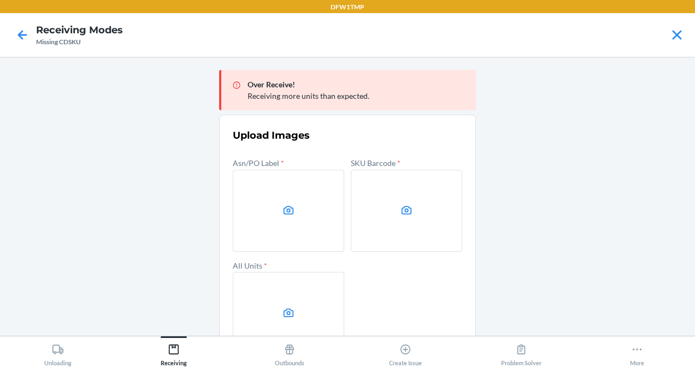
click at [318, 221] on label at bounding box center [288, 211] width 111 height 82
click at [0, 0] on input "file" at bounding box center [0, 0] width 0 height 0
